Goal: Browse casually

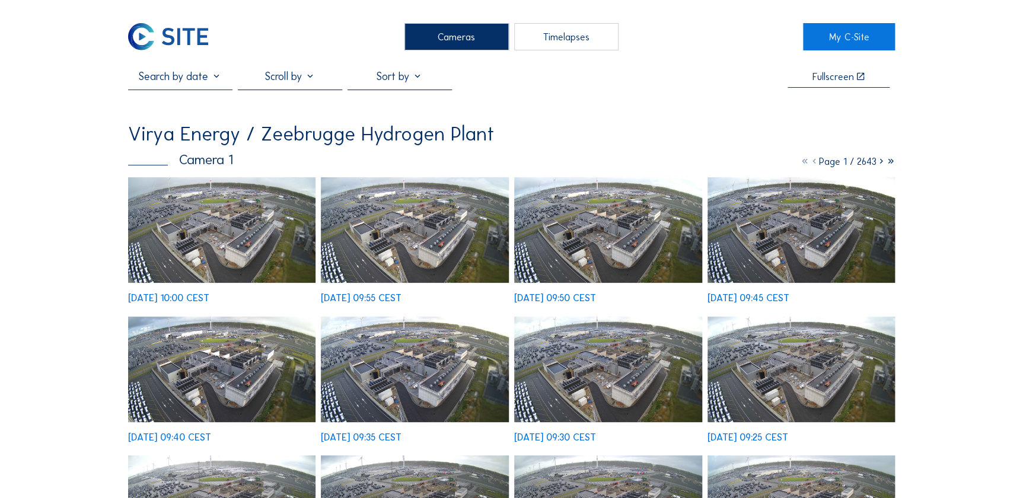
click at [228, 243] on img at bounding box center [222, 230] width 188 height 106
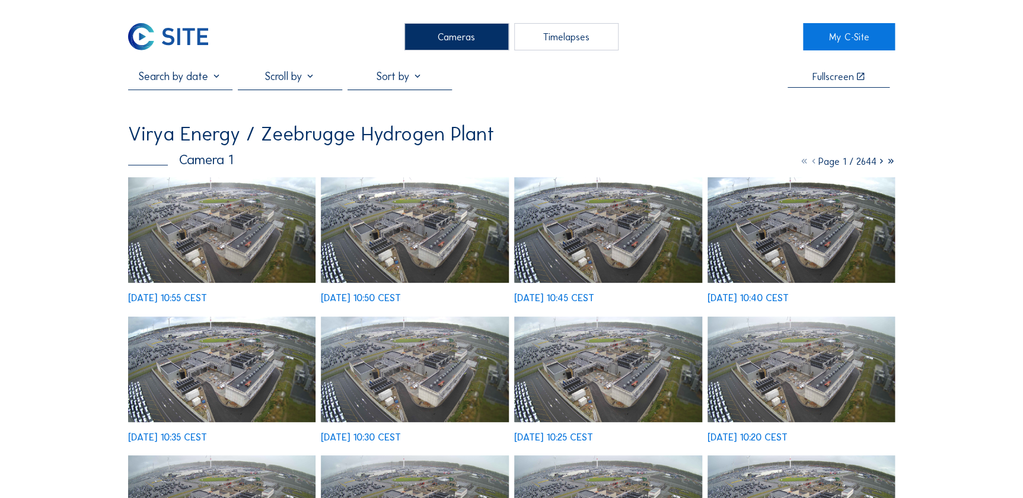
click at [222, 209] on img at bounding box center [222, 230] width 188 height 106
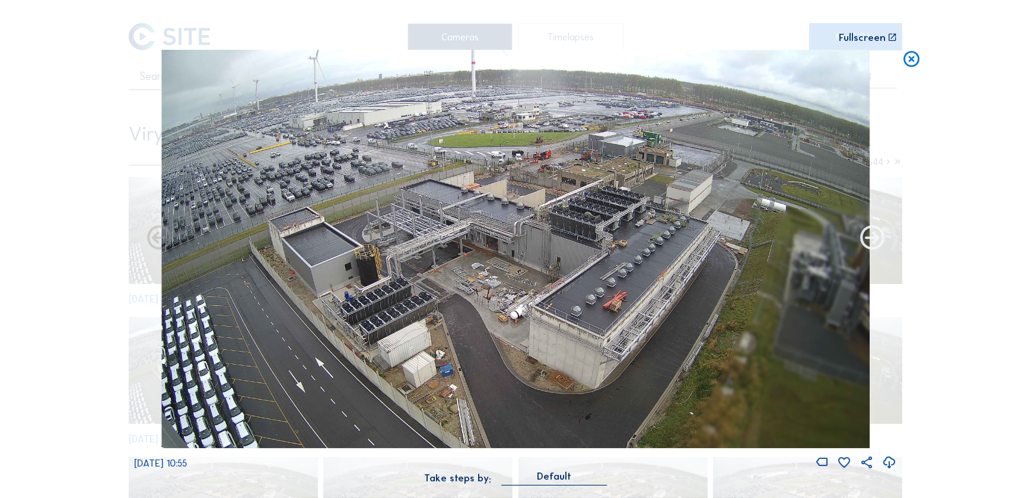
click at [875, 238] on icon at bounding box center [872, 238] width 29 height 29
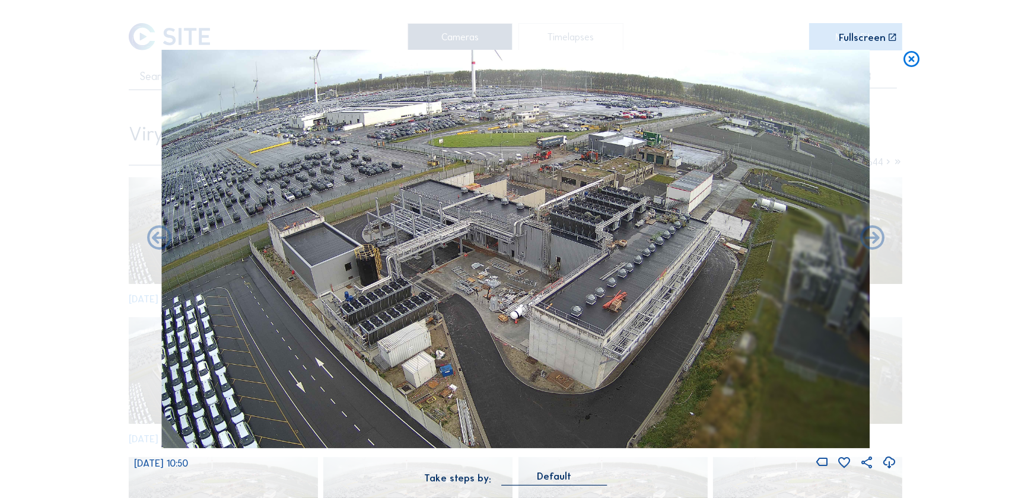
click at [875, 238] on icon at bounding box center [872, 238] width 29 height 29
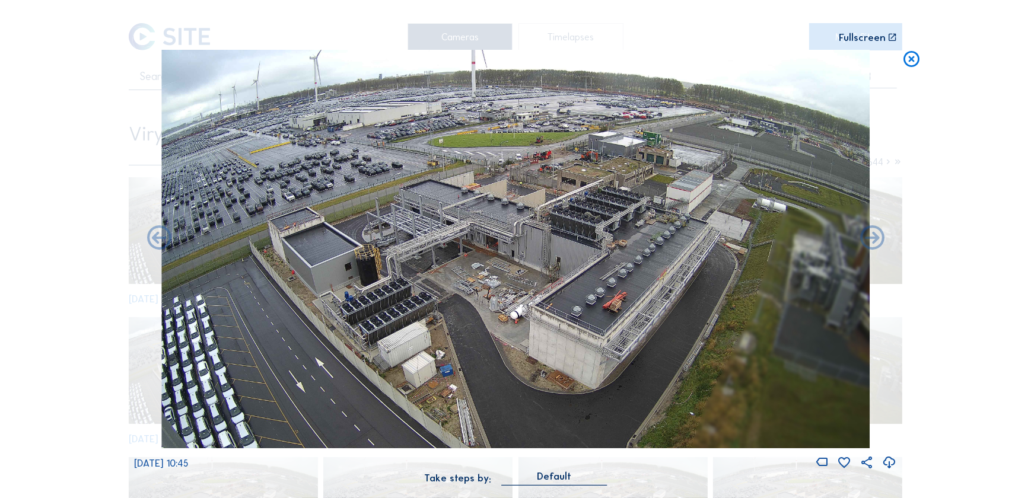
click at [875, 238] on icon at bounding box center [872, 238] width 29 height 29
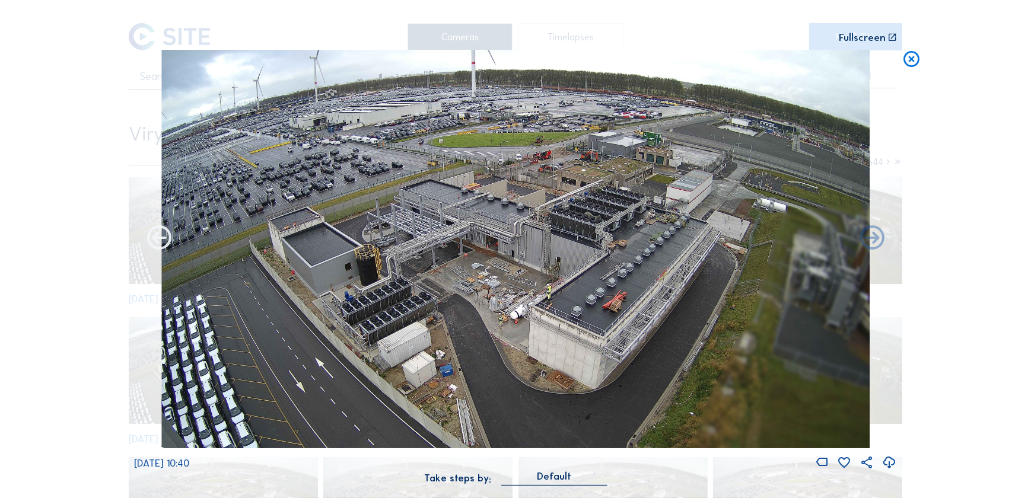
click at [154, 243] on icon at bounding box center [159, 238] width 29 height 29
click at [155, 241] on icon at bounding box center [159, 238] width 29 height 29
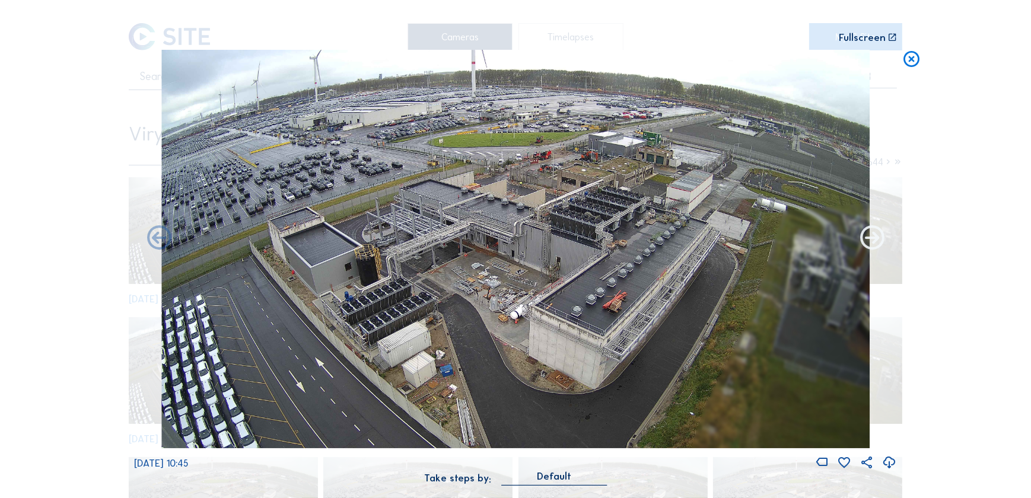
click at [869, 243] on icon at bounding box center [872, 238] width 29 height 29
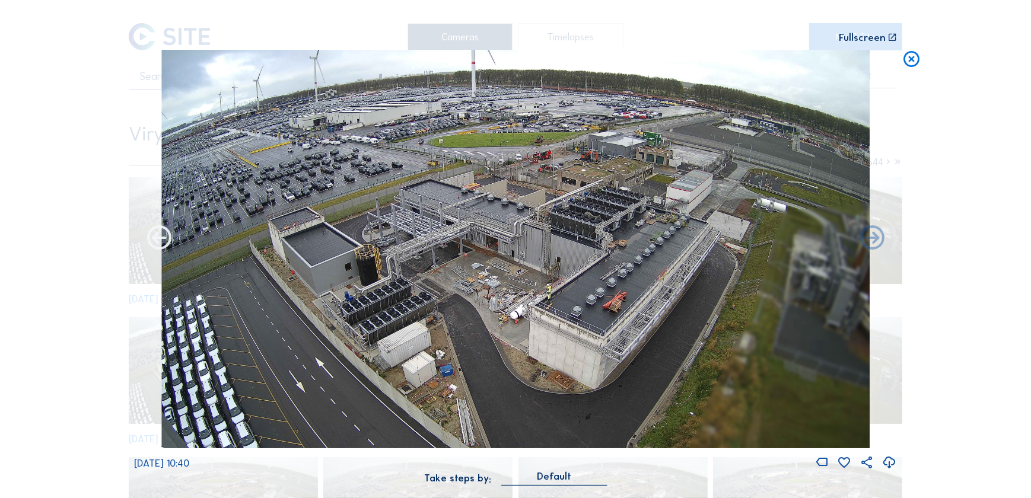
click at [163, 243] on icon at bounding box center [159, 238] width 29 height 29
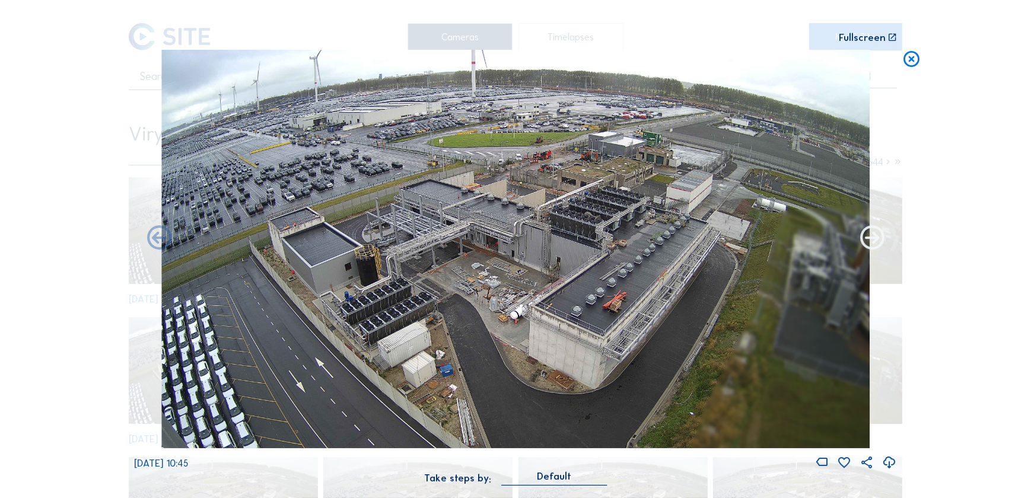
click at [876, 244] on icon at bounding box center [872, 238] width 29 height 29
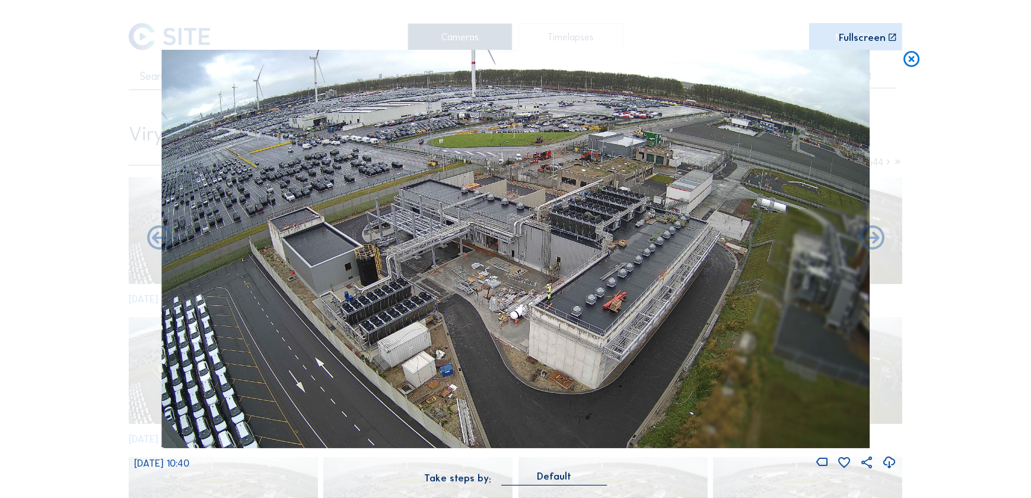
click at [876, 244] on icon at bounding box center [872, 238] width 29 height 29
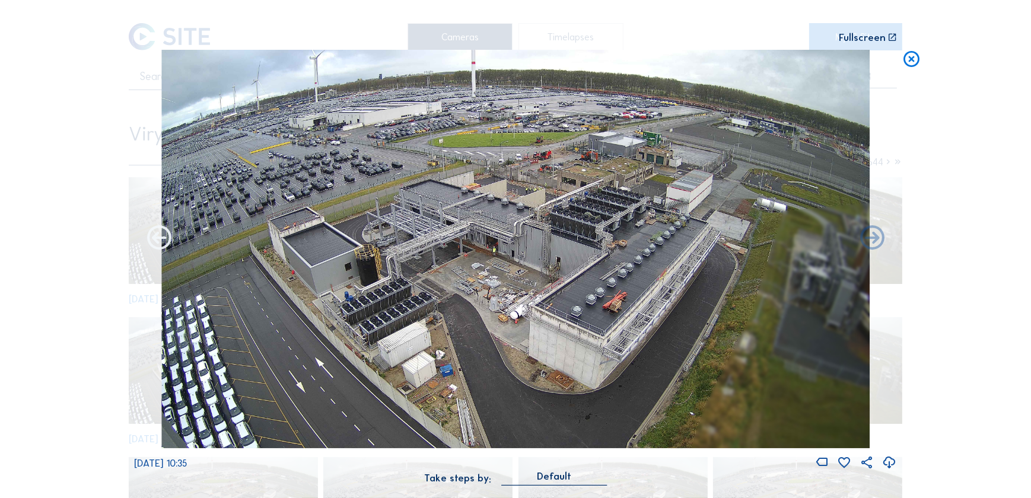
click at [153, 233] on icon at bounding box center [159, 238] width 29 height 29
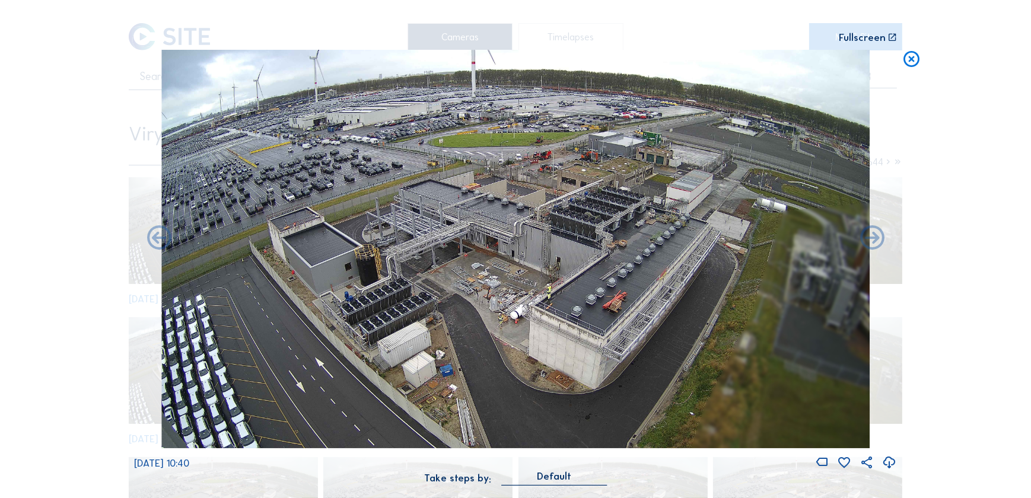
click at [153, 233] on icon at bounding box center [159, 238] width 29 height 29
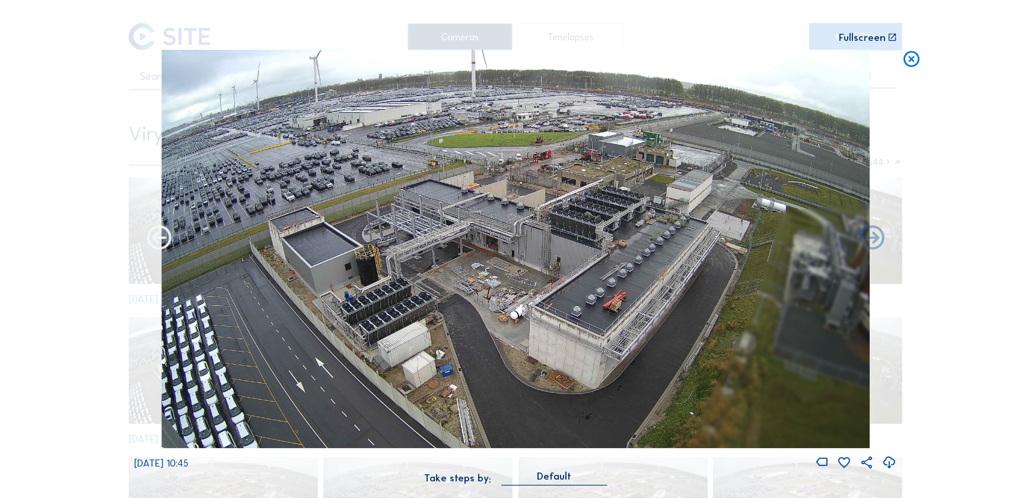
click at [154, 233] on icon at bounding box center [159, 238] width 29 height 29
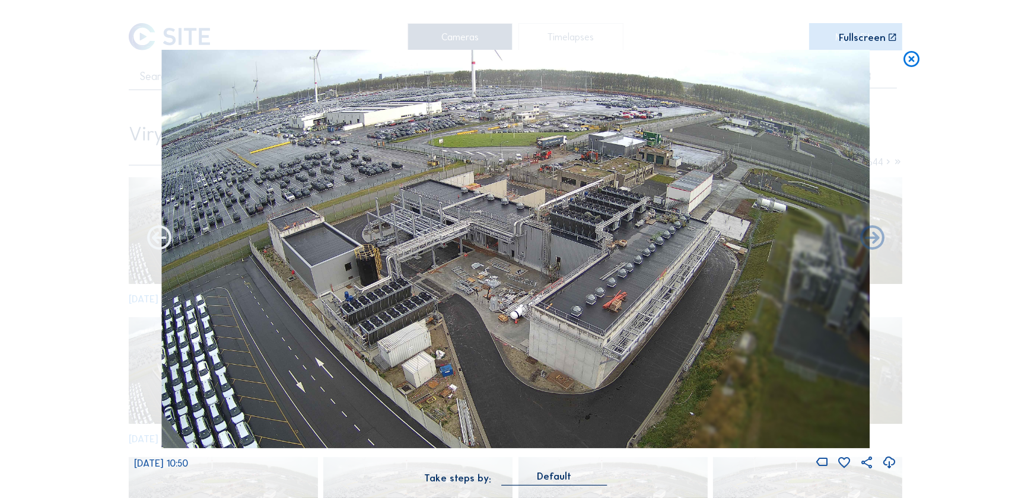
click at [154, 233] on icon at bounding box center [159, 238] width 29 height 29
